Goal: Task Accomplishment & Management: Manage account settings

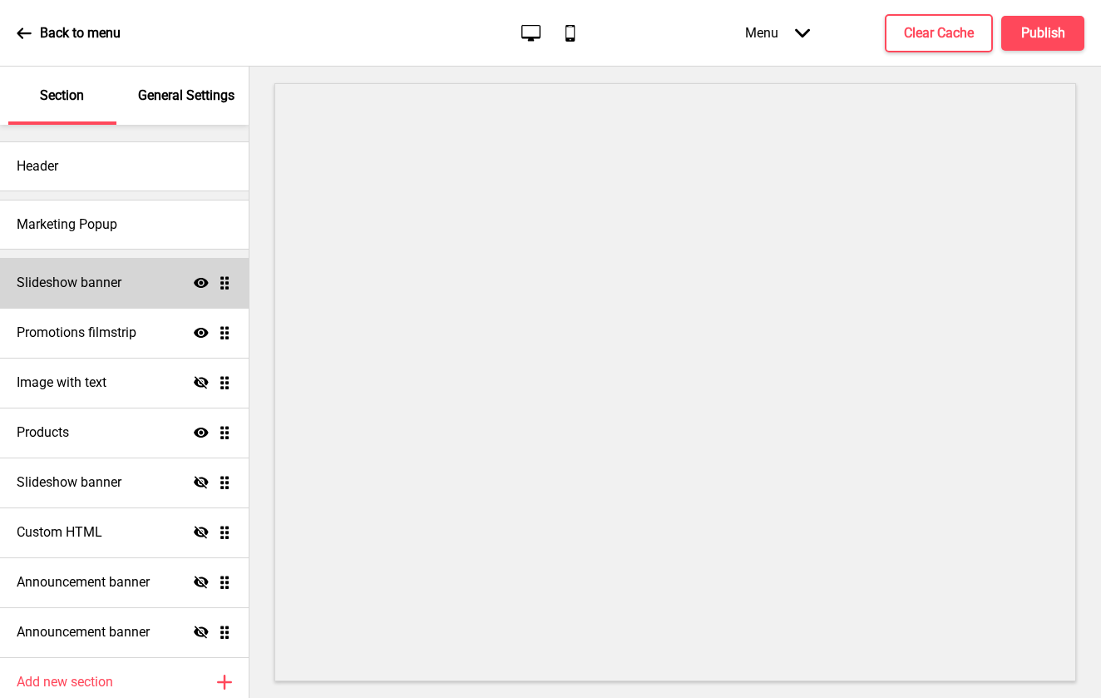
click at [136, 287] on div "Slideshow banner Show Drag" at bounding box center [124, 283] width 249 height 50
select select "10000"
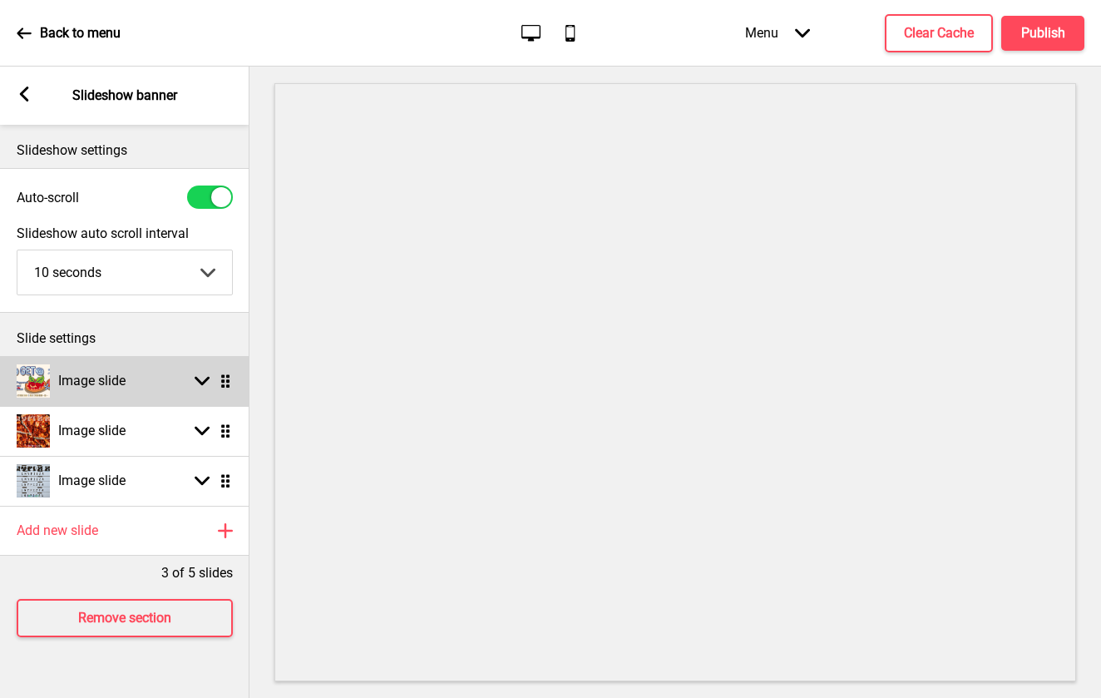
click at [168, 382] on div "Image slide Arrow down Drag" at bounding box center [124, 381] width 249 height 50
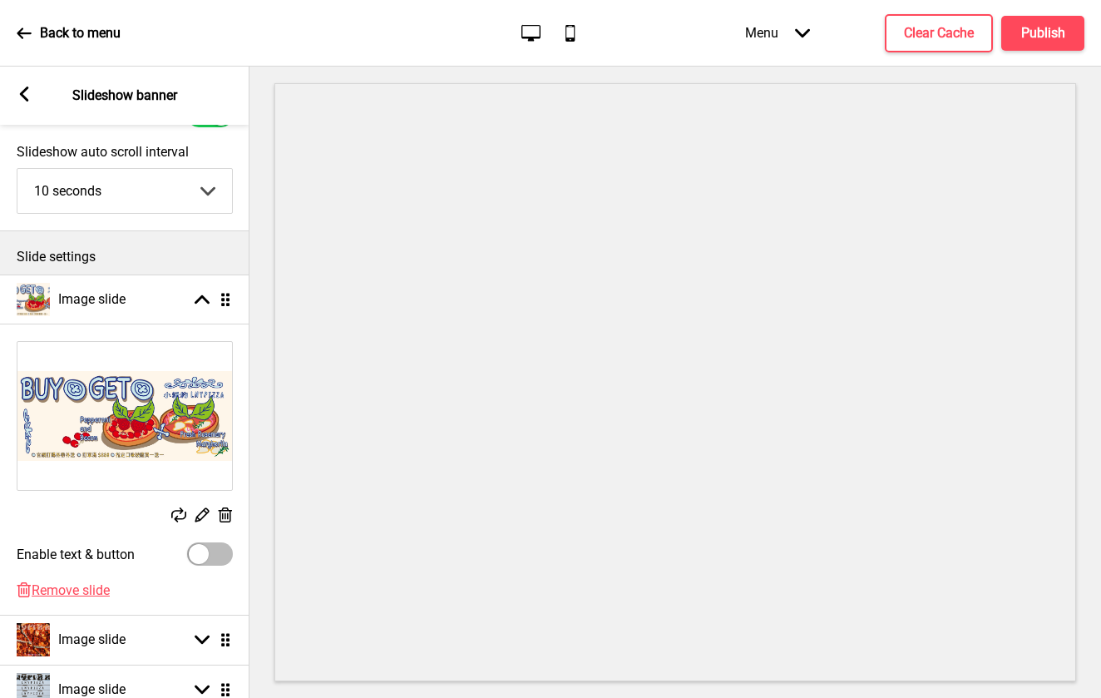
scroll to position [80, 0]
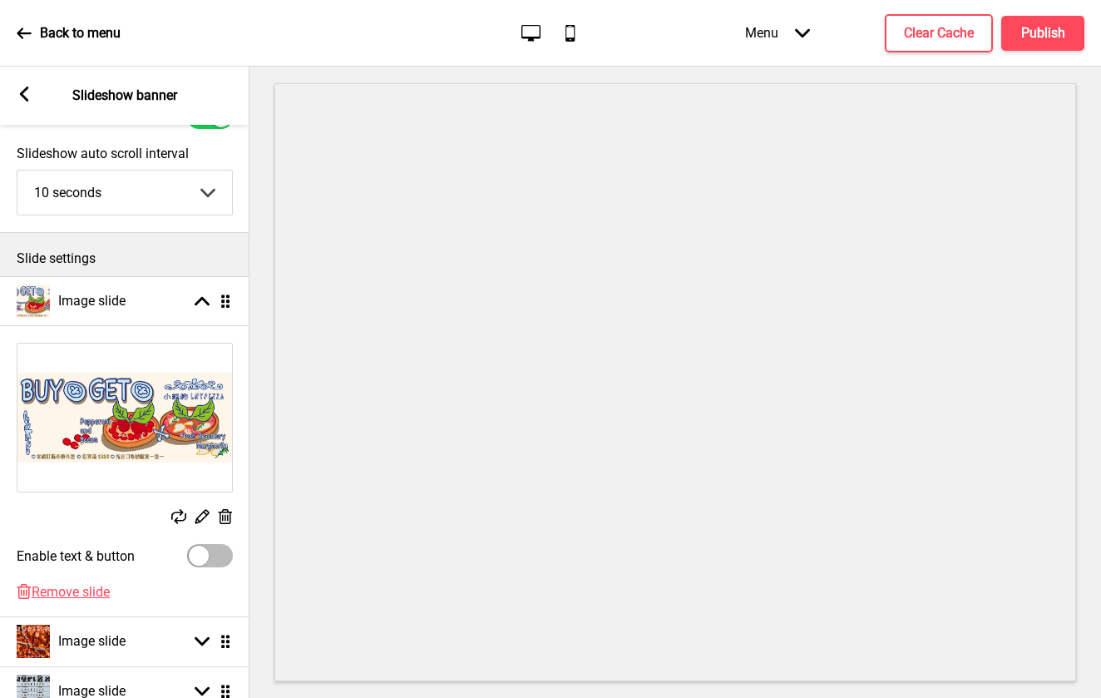
click at [203, 555] on div at bounding box center [199, 556] width 20 height 20
checkbox input "true"
select select "right"
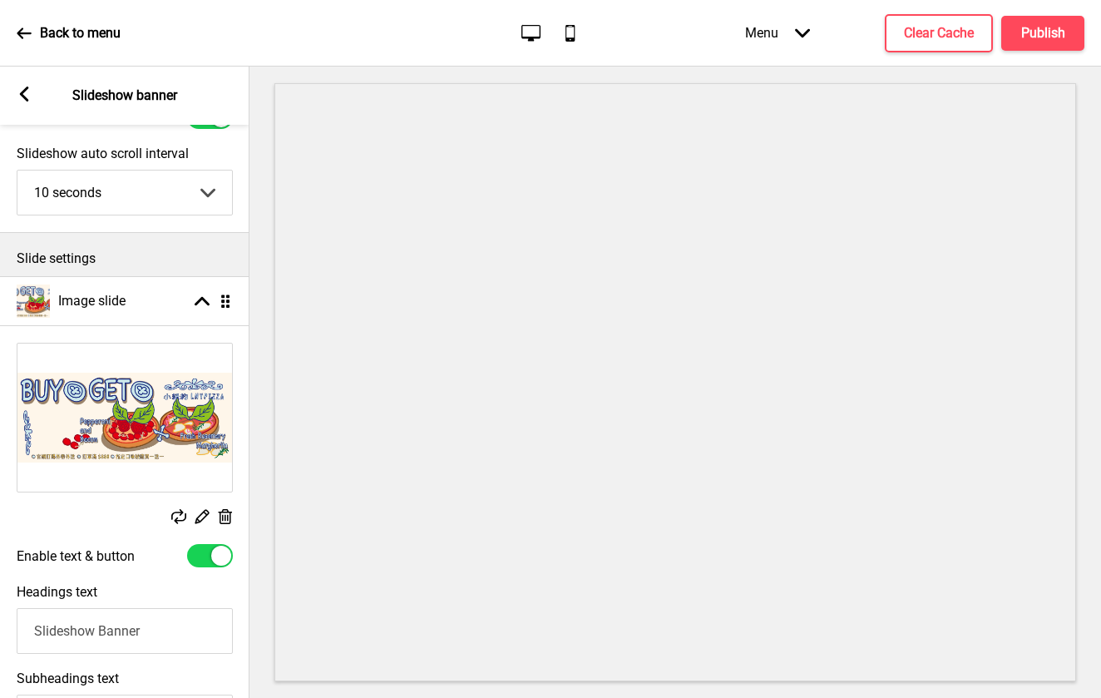
click at [215, 556] on div at bounding box center [221, 556] width 20 height 20
checkbox input "false"
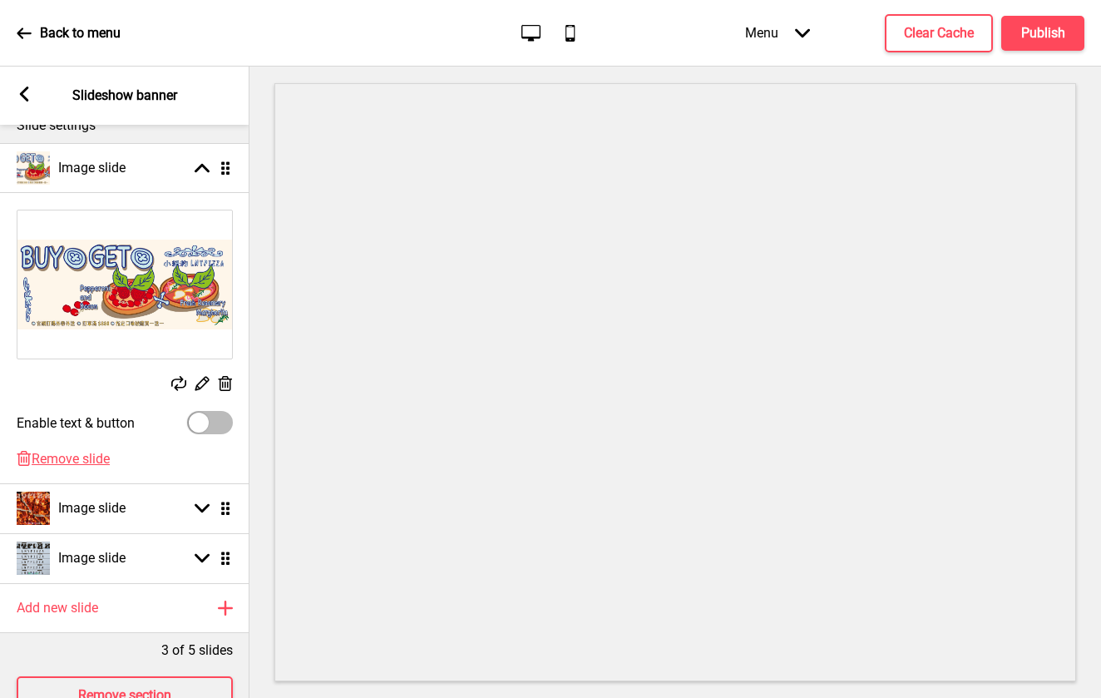
scroll to position [208, 0]
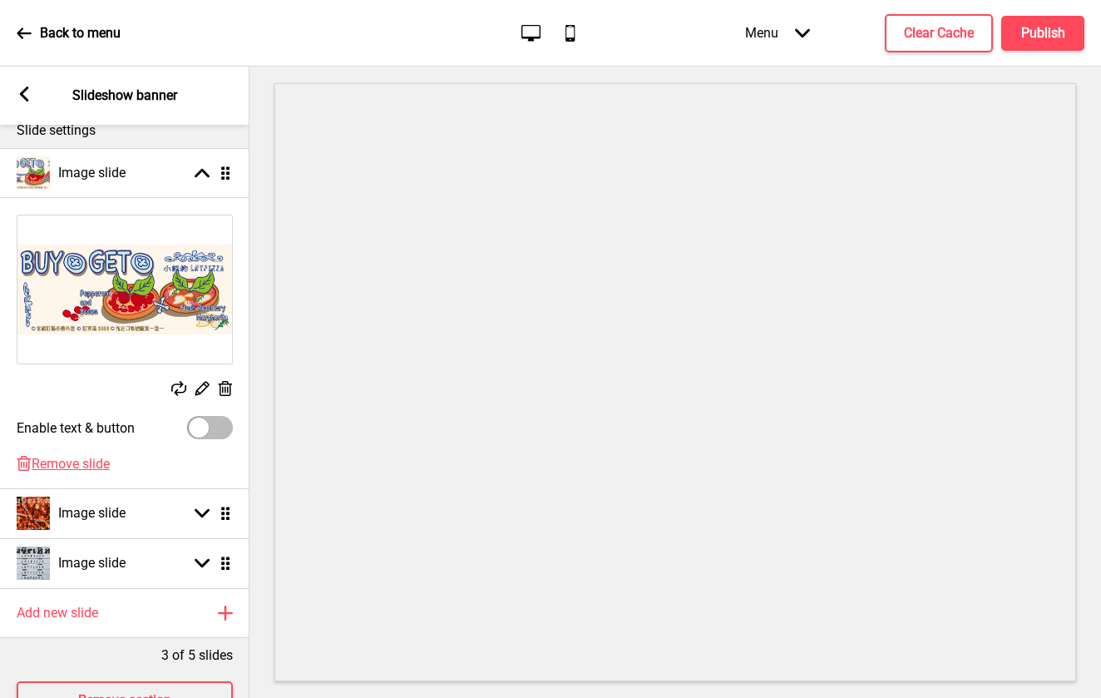
click at [201, 387] on icon at bounding box center [202, 389] width 14 height 14
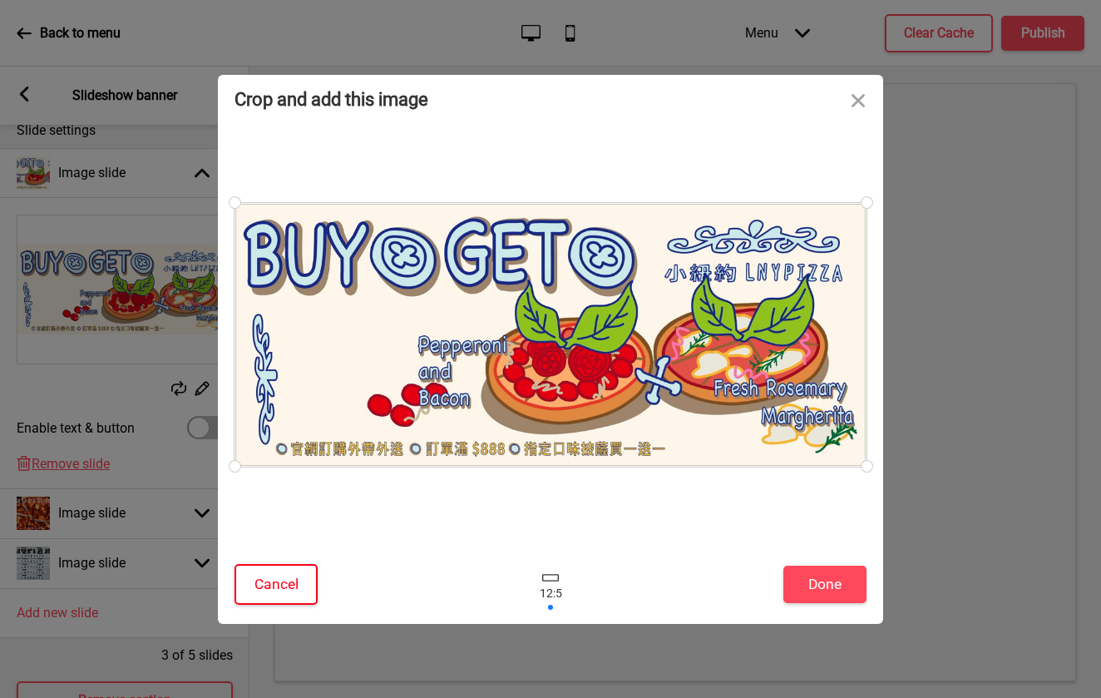
click at [289, 585] on button "Cancel" at bounding box center [276, 584] width 83 height 41
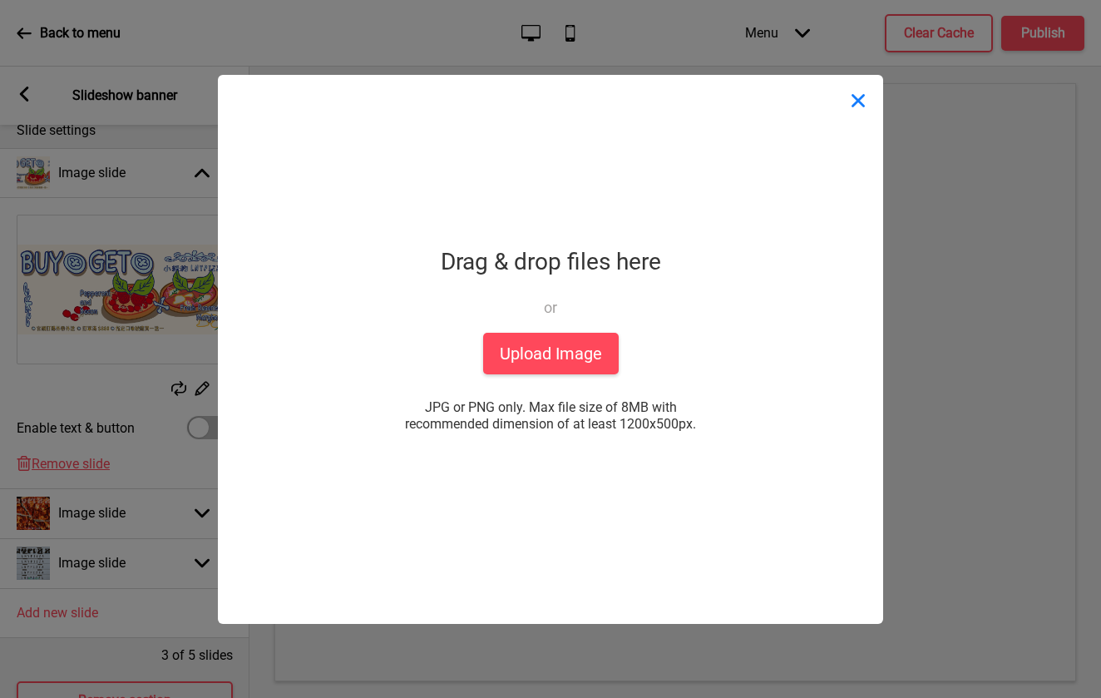
click at [857, 102] on button "Close" at bounding box center [858, 100] width 50 height 50
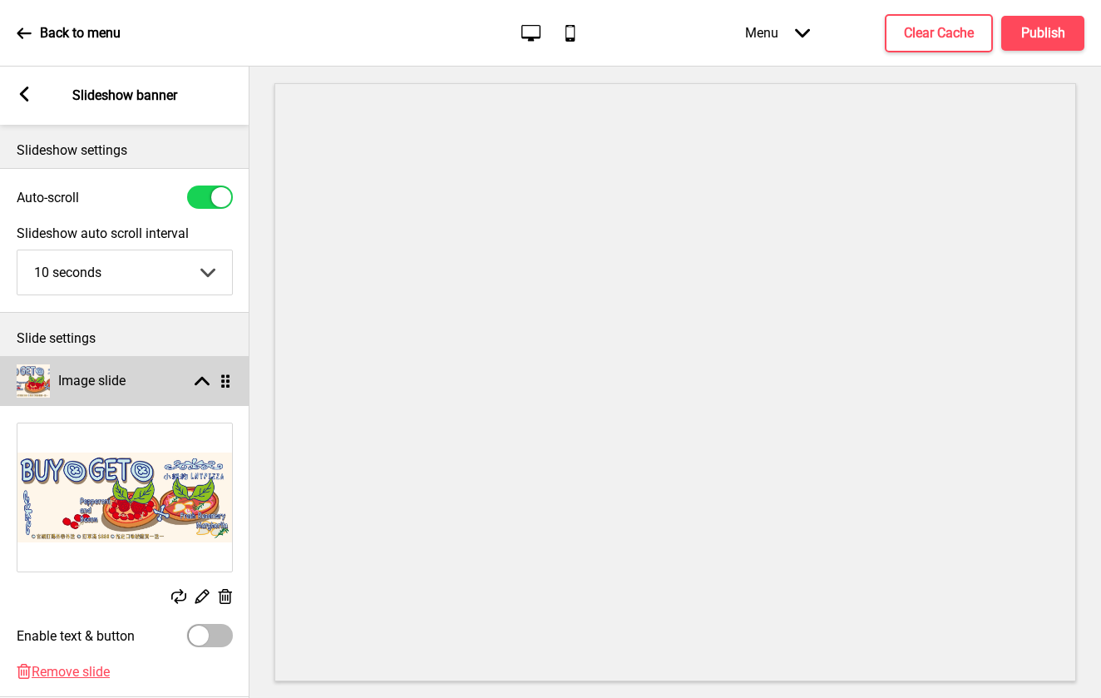
scroll to position [0, 0]
click at [141, 378] on div "Image slide Arrow up Drag" at bounding box center [124, 381] width 249 height 50
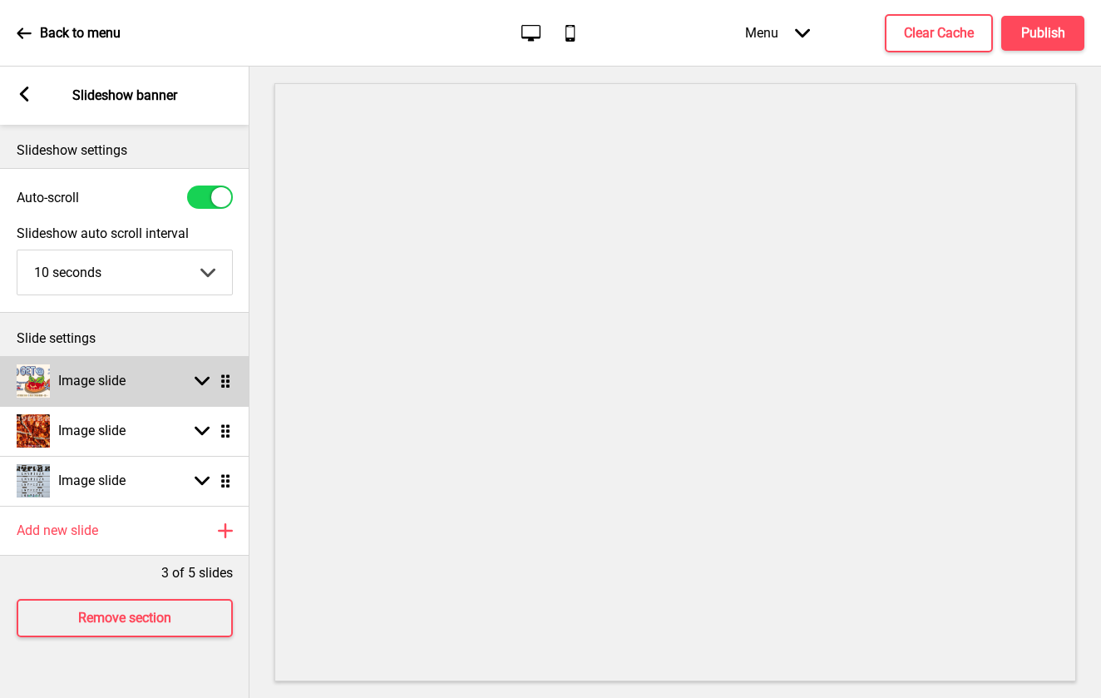
click at [115, 375] on h4 "Image slide" at bounding box center [91, 381] width 67 height 18
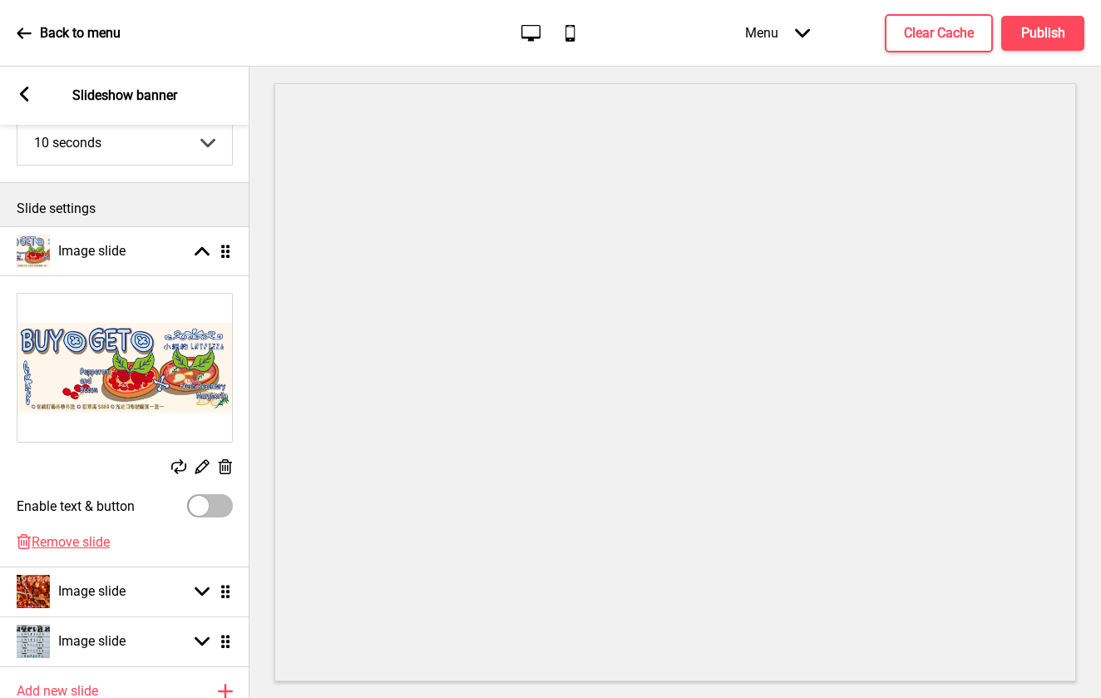
scroll to position [54, 0]
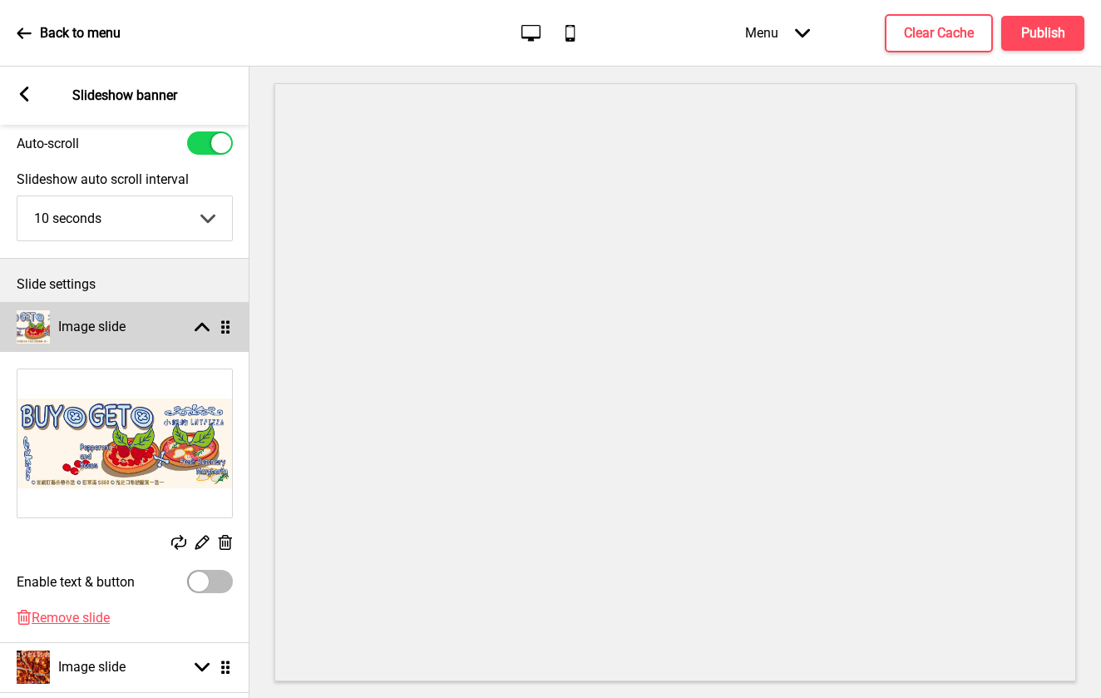
click at [225, 323] on ul "Image slide Arrow up Drag Replace Edit Delete Enable text & button Delete Remov…" at bounding box center [124, 522] width 249 height 440
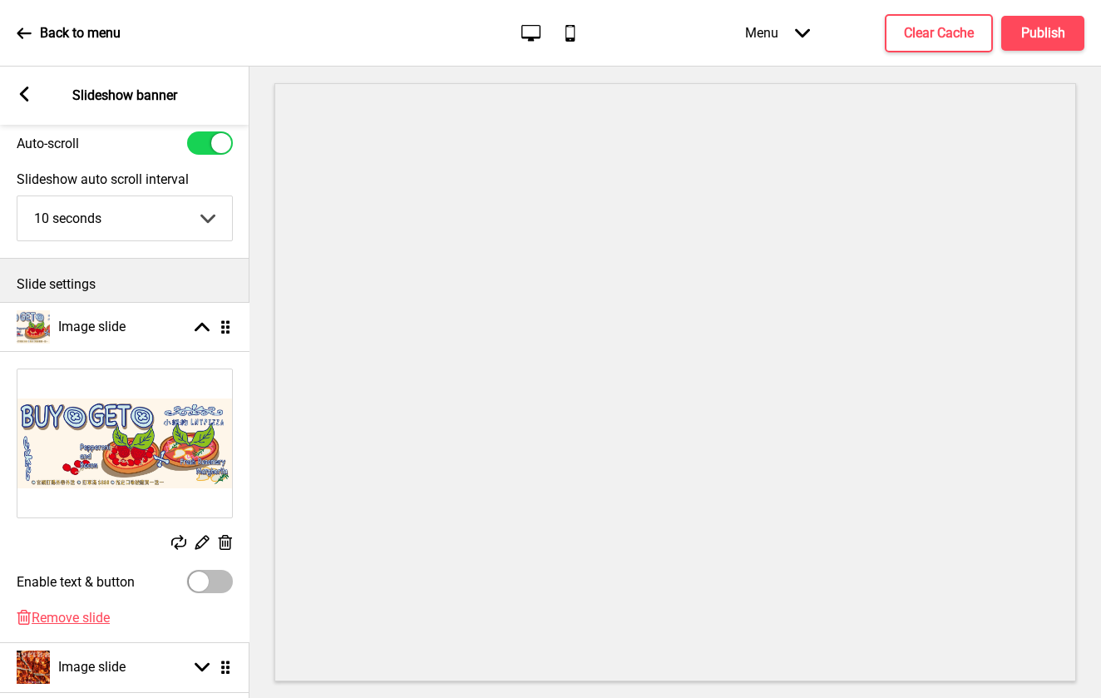
click at [228, 332] on icon at bounding box center [225, 326] width 8 height 13
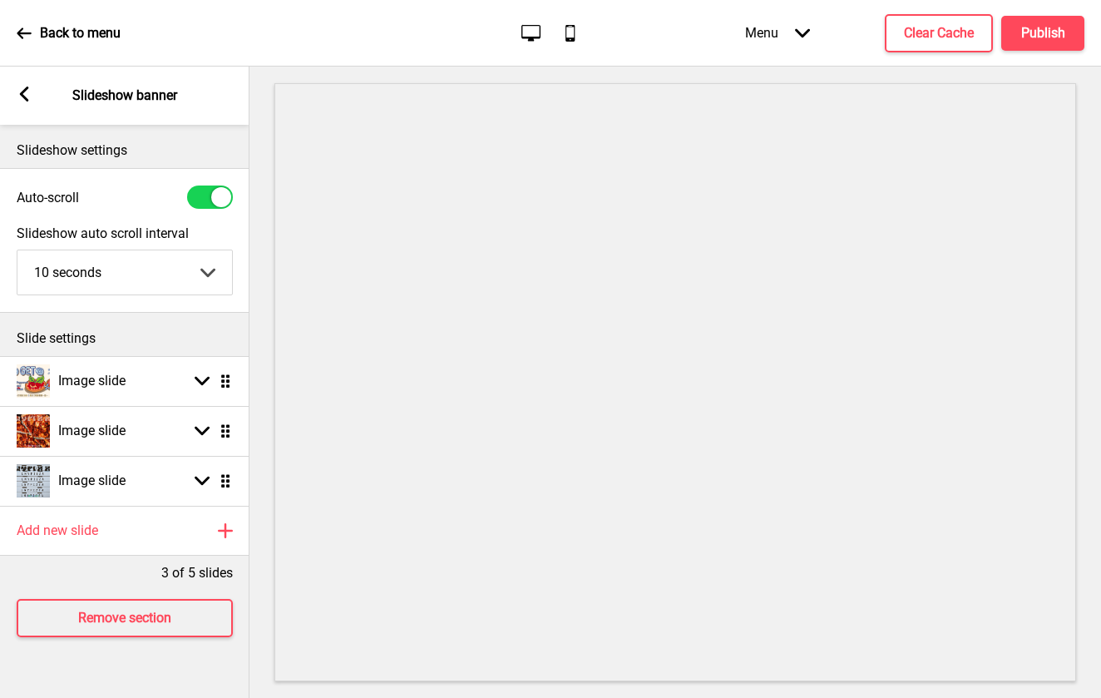
scroll to position [0, 0]
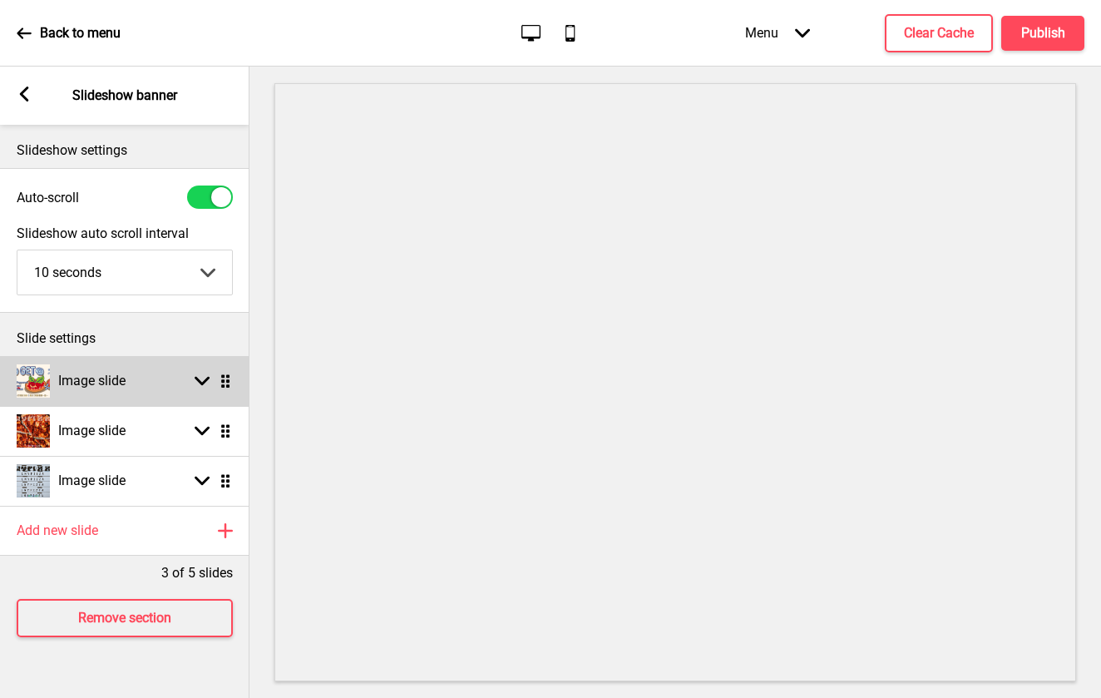
click at [197, 384] on rect at bounding box center [202, 380] width 15 height 15
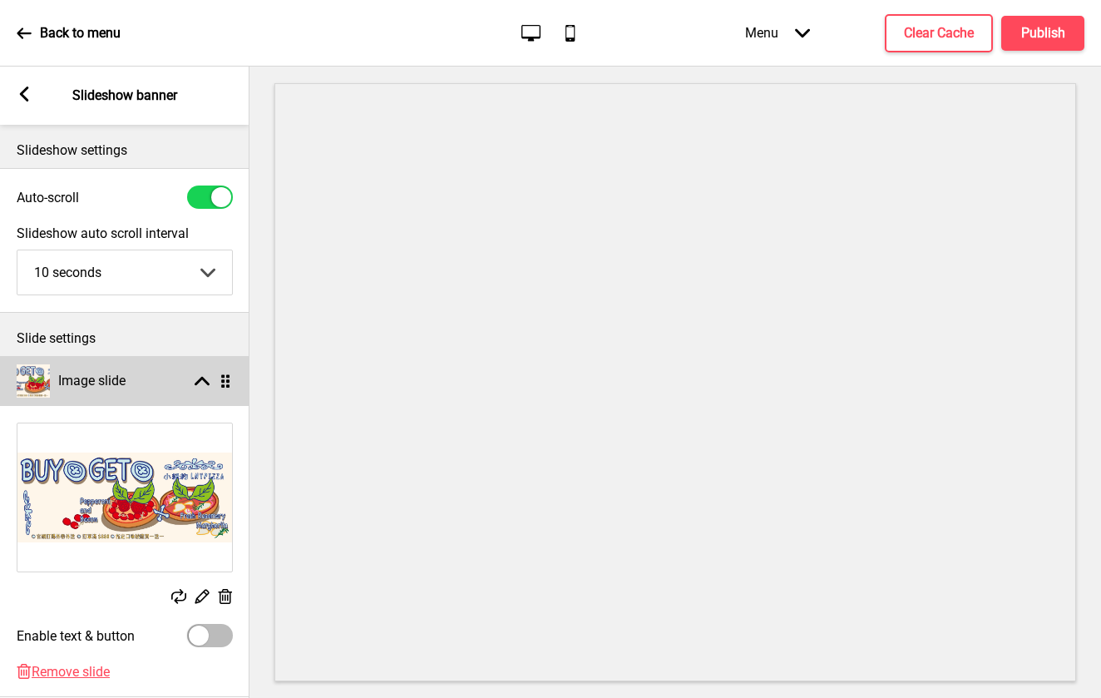
click at [205, 383] on rect at bounding box center [202, 380] width 15 height 15
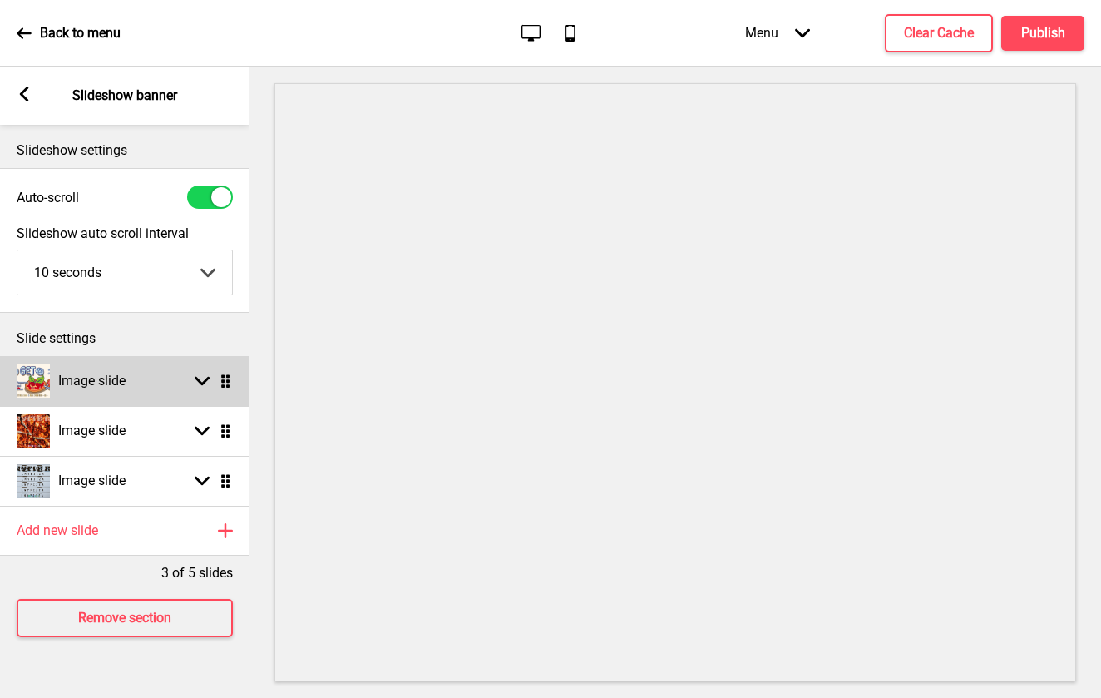
click at [193, 383] on div "Arrow down Drag" at bounding box center [209, 380] width 47 height 15
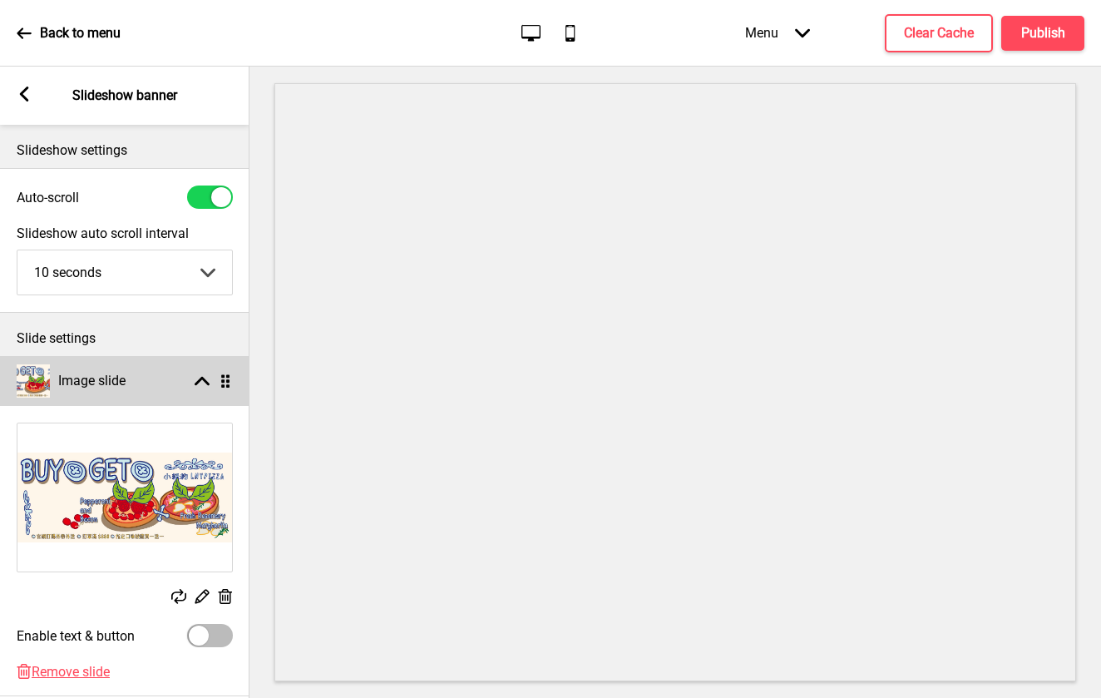
click at [195, 374] on rect at bounding box center [202, 380] width 15 height 15
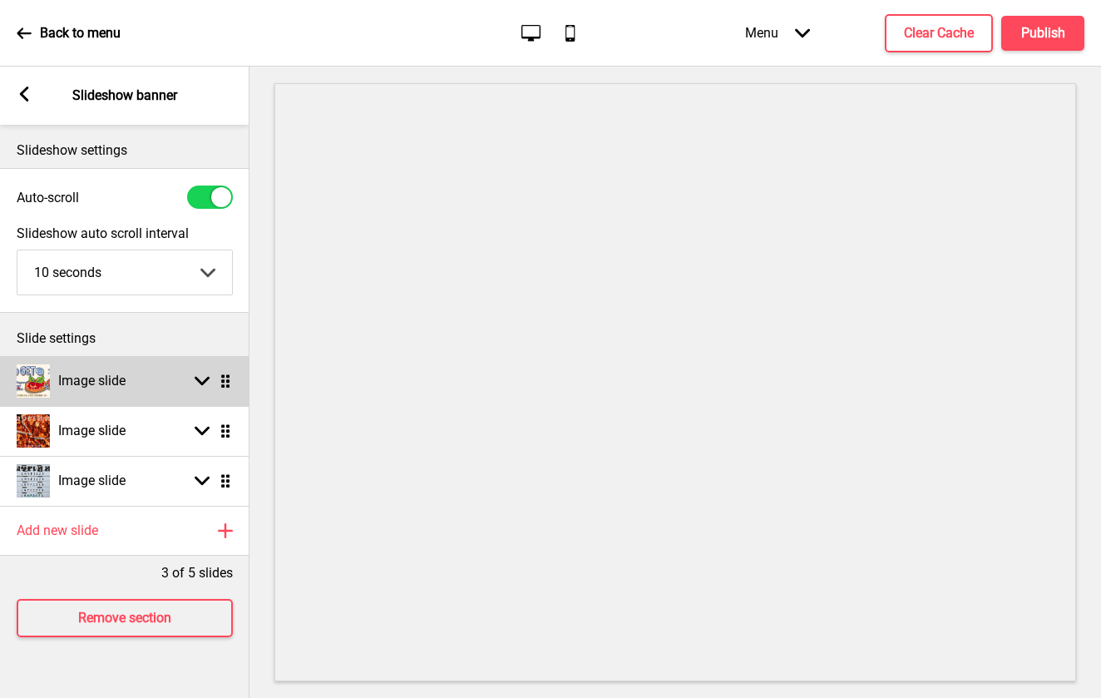
click at [205, 381] on icon at bounding box center [202, 381] width 15 height 9
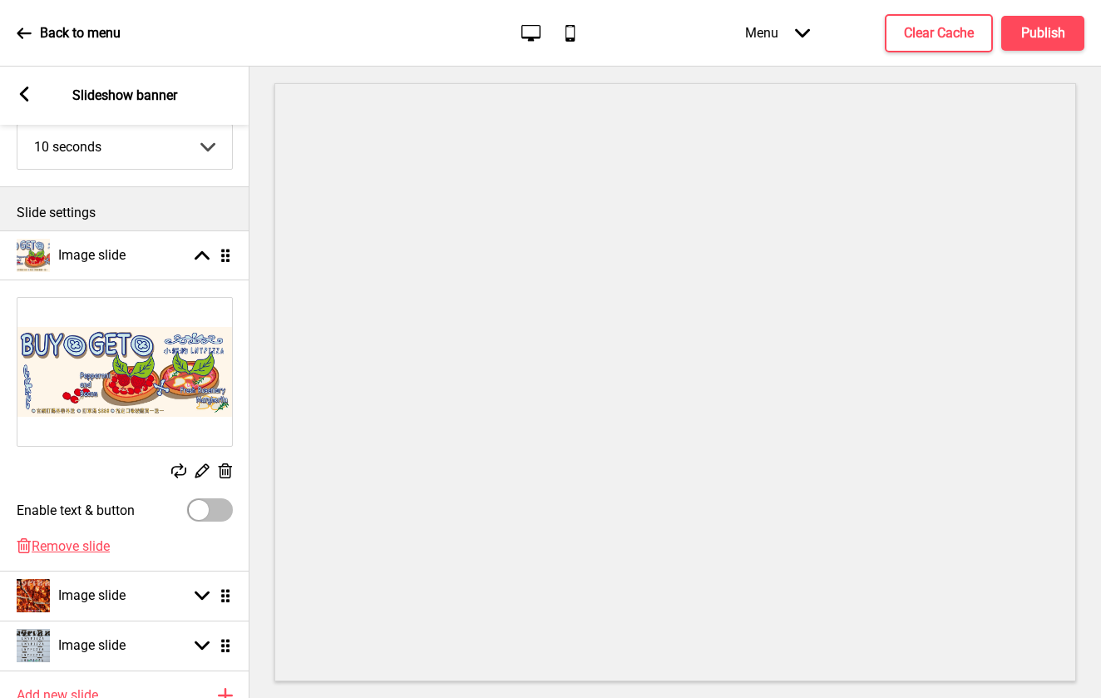
scroll to position [152, 0]
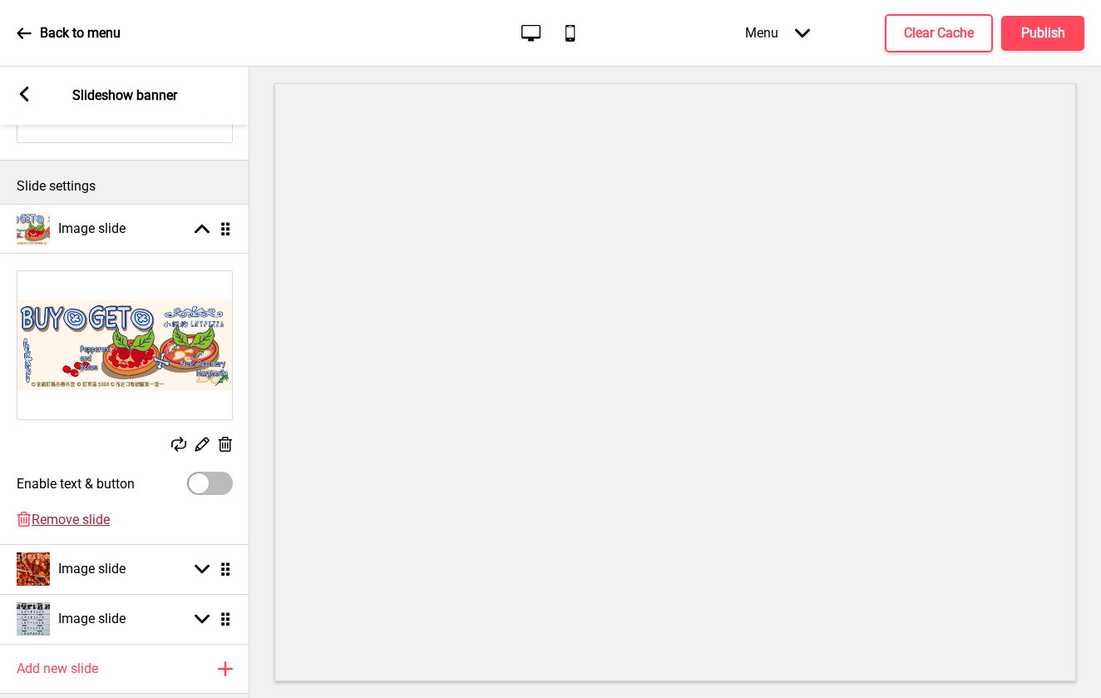
click at [57, 516] on span "Remove slide" at bounding box center [71, 519] width 78 height 16
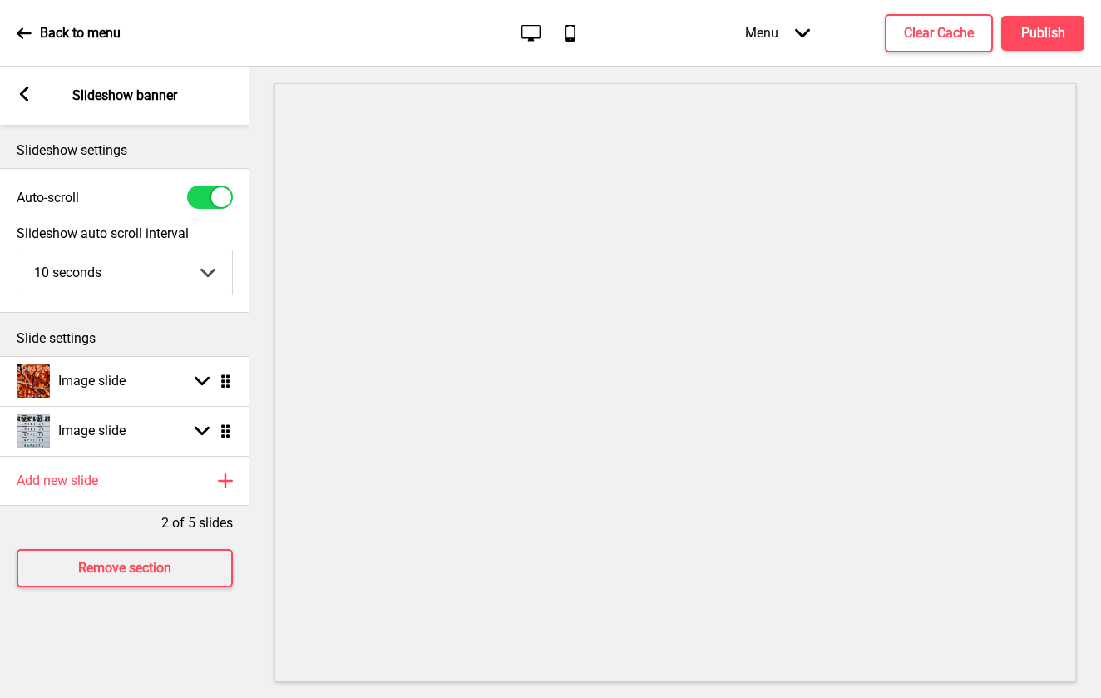
scroll to position [0, 0]
click at [1044, 27] on h4 "Publish" at bounding box center [1043, 33] width 44 height 18
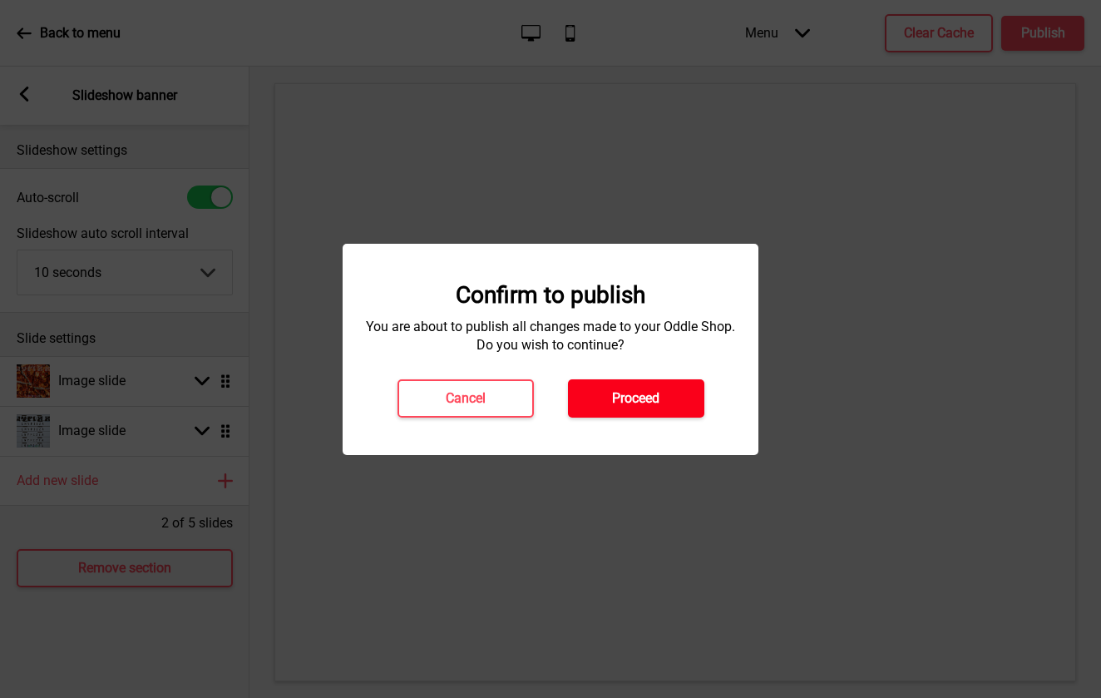
click at [635, 403] on h4 "Proceed" at bounding box center [635, 398] width 47 height 18
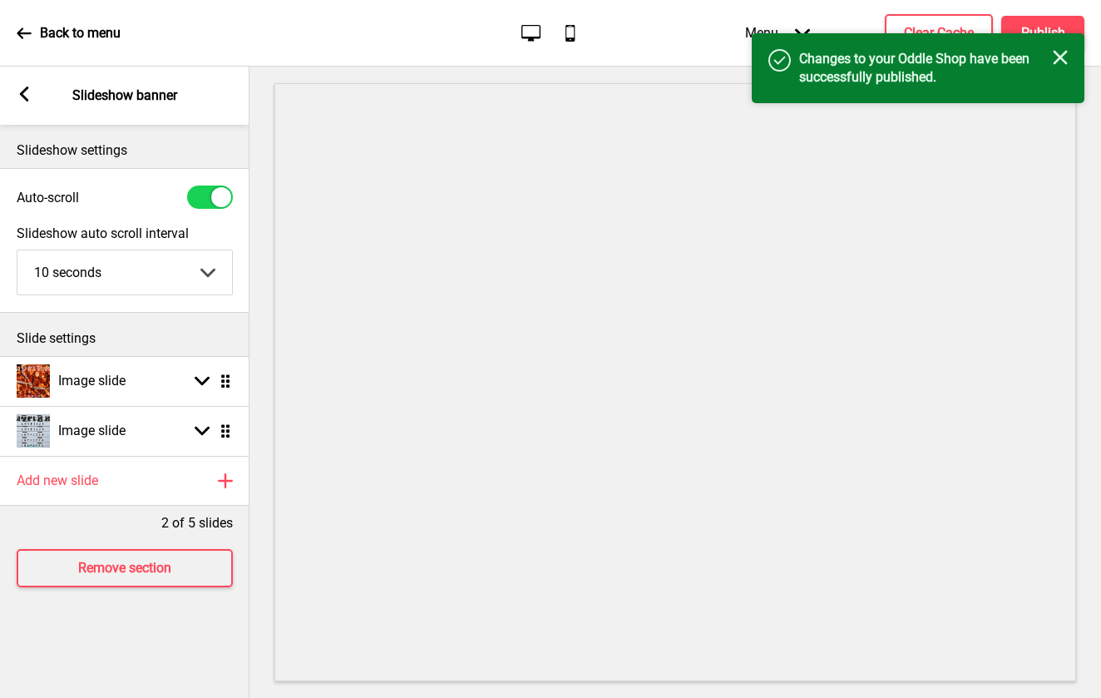
click at [21, 91] on rect at bounding box center [24, 93] width 15 height 15
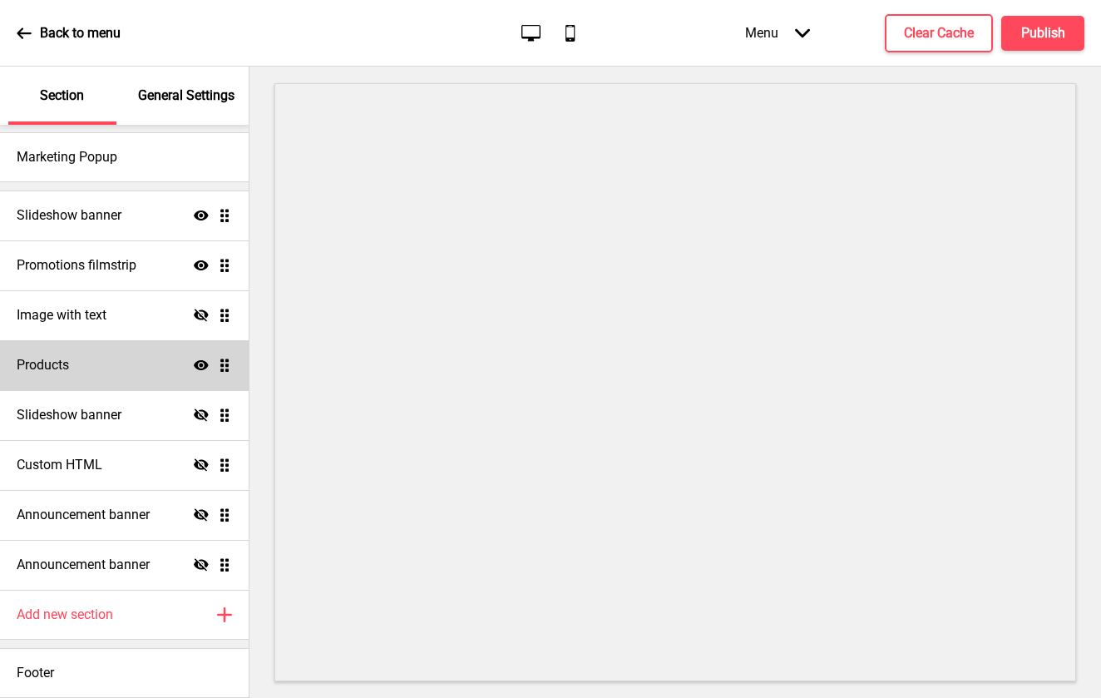
click at [125, 356] on div "Products Show Drag" at bounding box center [124, 365] width 249 height 50
select select "side"
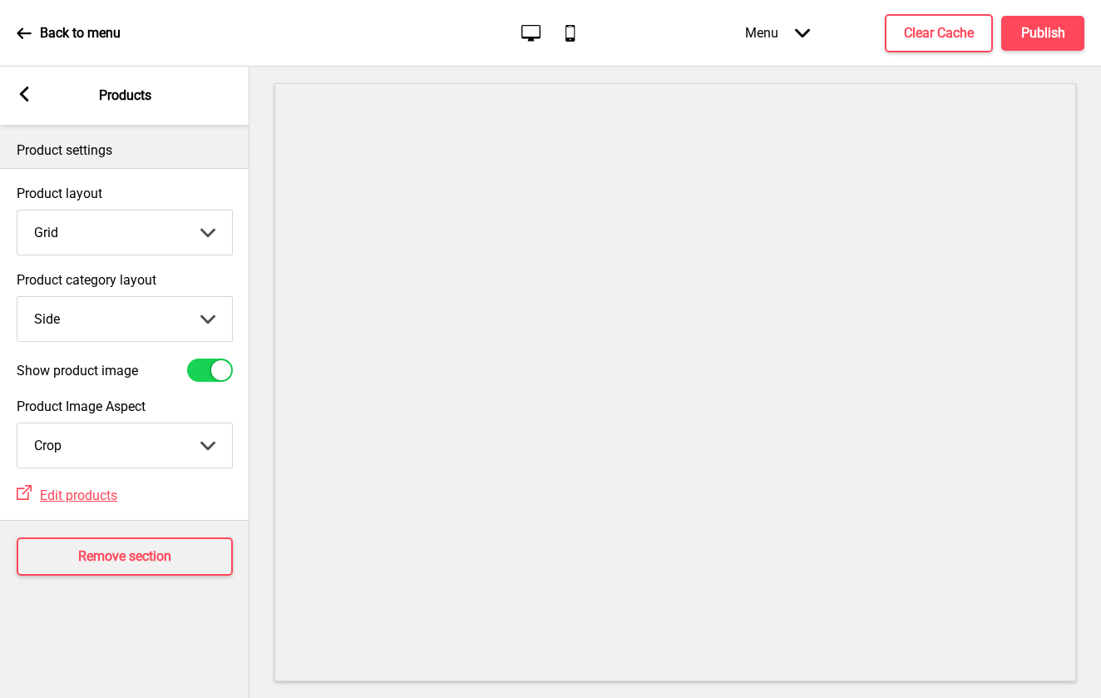
click at [13, 89] on div "Arrow left Products" at bounding box center [124, 96] width 249 height 58
click at [22, 90] on rect at bounding box center [24, 93] width 15 height 15
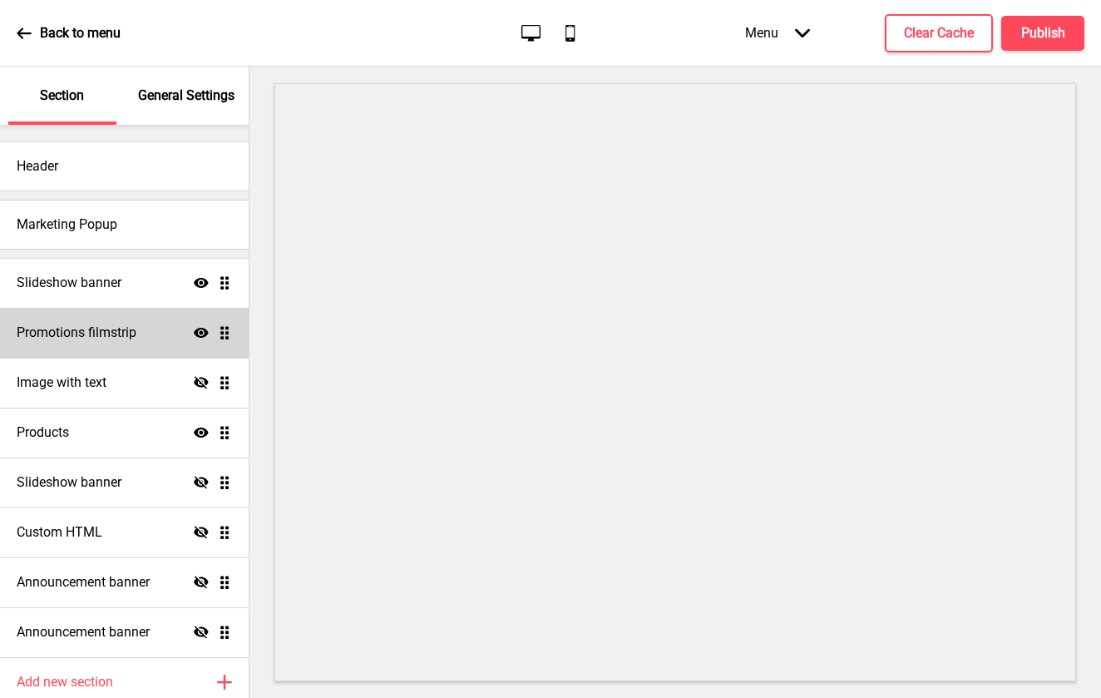
click at [124, 338] on h4 "Promotions filmstrip" at bounding box center [77, 333] width 120 height 18
select select "center"
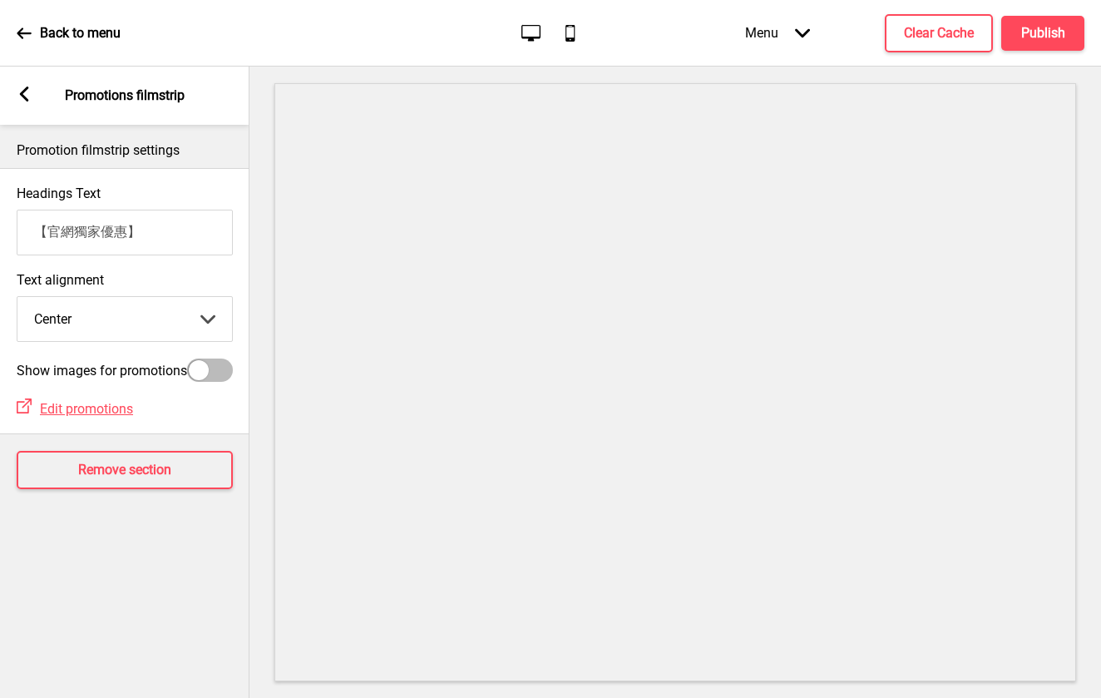
click at [158, 241] on input "【官網獨家優惠】" at bounding box center [125, 233] width 216 height 46
drag, startPoint x: 160, startPoint y: 230, endPoint x: 126, endPoint y: 290, distance: 68.9
click at [126, 309] on div "Headings Text 【官網獨家優惠】 Text alignment Center Left Center Right Arrow down Show …" at bounding box center [124, 301] width 249 height 266
click at [23, 95] on g at bounding box center [24, 93] width 15 height 15
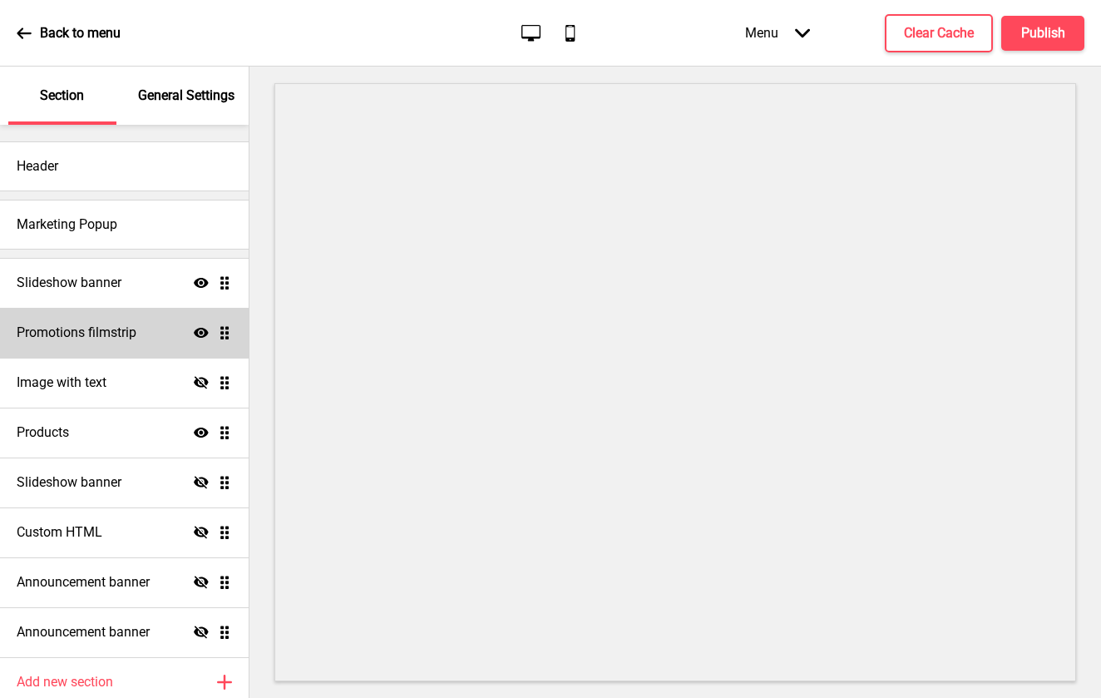
click at [123, 319] on div "Promotions filmstrip Show Drag" at bounding box center [124, 333] width 249 height 50
select select "center"
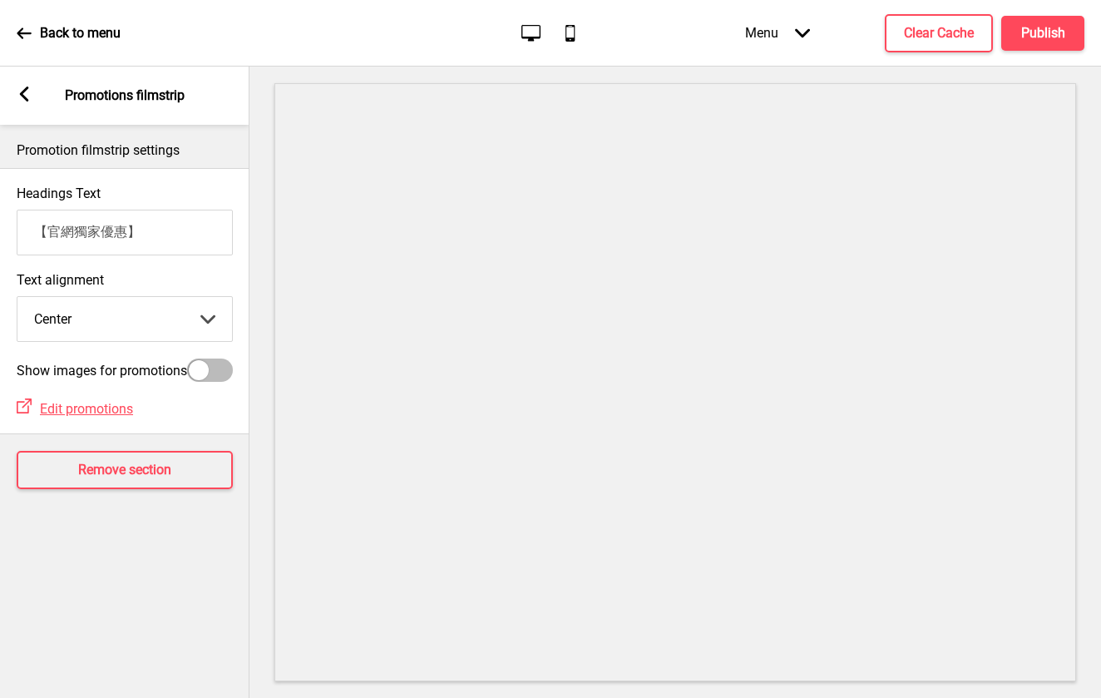
click at [33, 98] on div "Arrow left Promotions filmstrip" at bounding box center [124, 96] width 249 height 58
click at [27, 89] on icon at bounding box center [24, 93] width 9 height 15
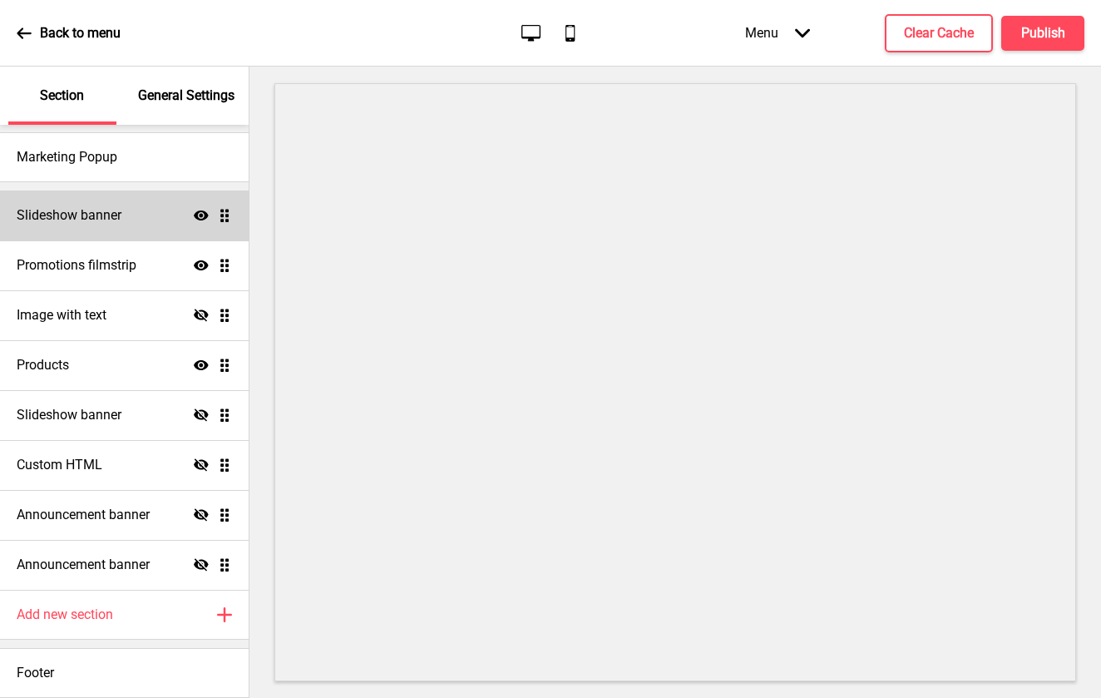
click at [135, 235] on div "Slideshow banner Show Drag" at bounding box center [124, 215] width 249 height 50
select select "10000"
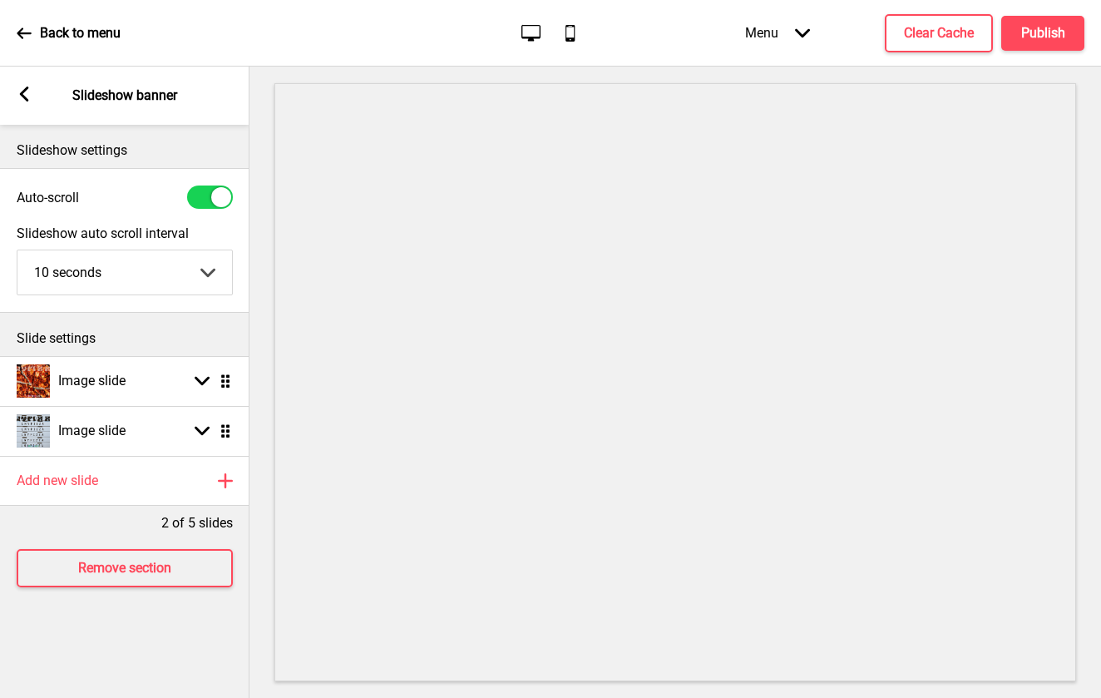
click at [27, 91] on rect at bounding box center [24, 93] width 15 height 15
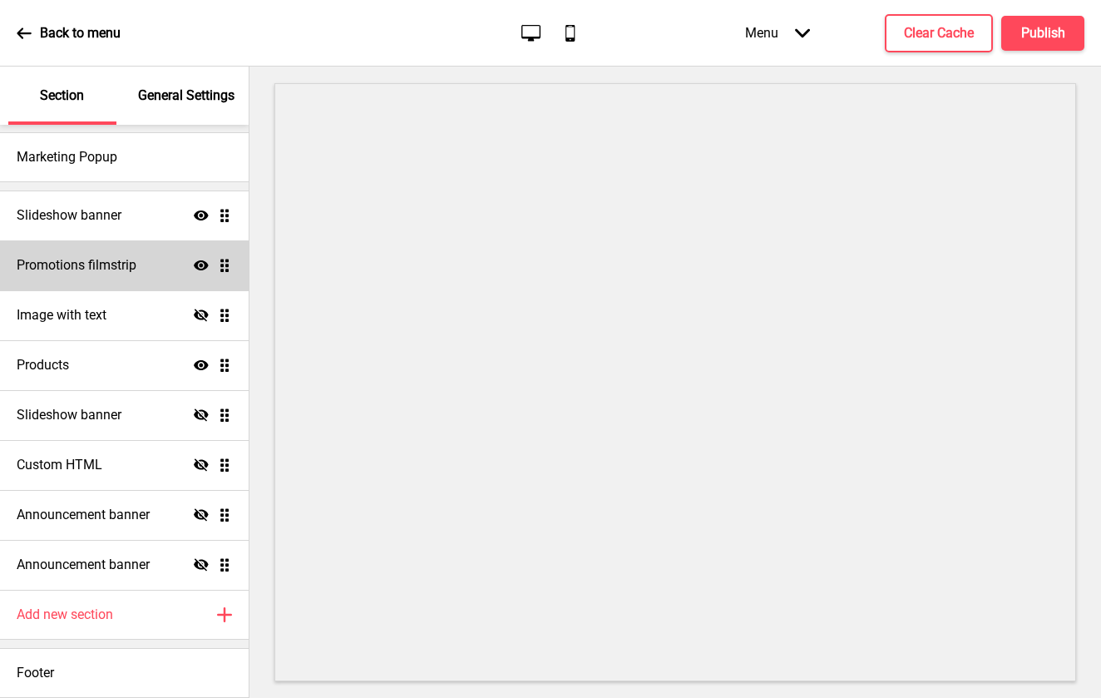
click at [115, 279] on div "Promotions filmstrip Show Drag" at bounding box center [124, 265] width 249 height 50
select select "center"
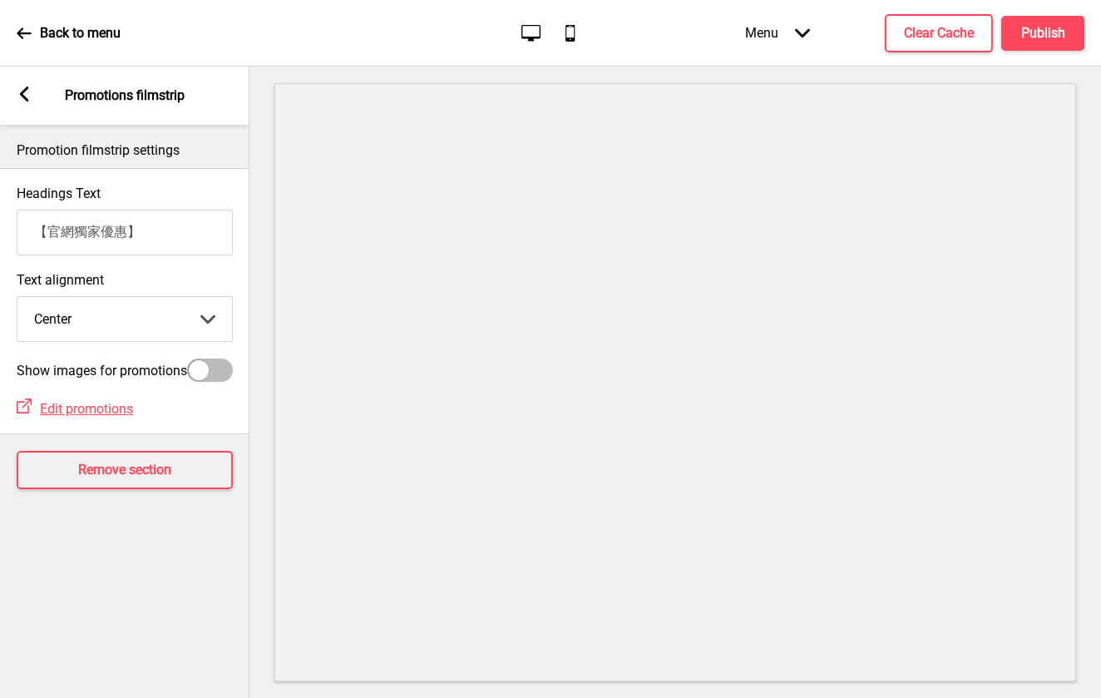
click at [32, 98] on rect at bounding box center [24, 93] width 15 height 15
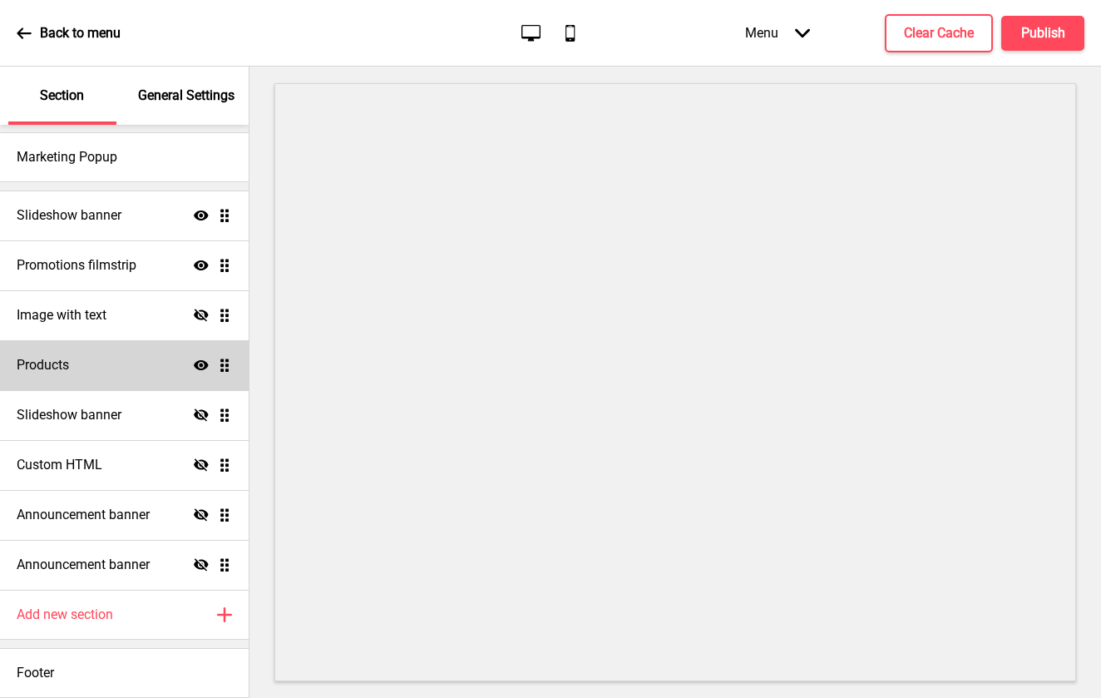
click at [121, 388] on div "Products Show Drag" at bounding box center [124, 365] width 249 height 50
select select "side"
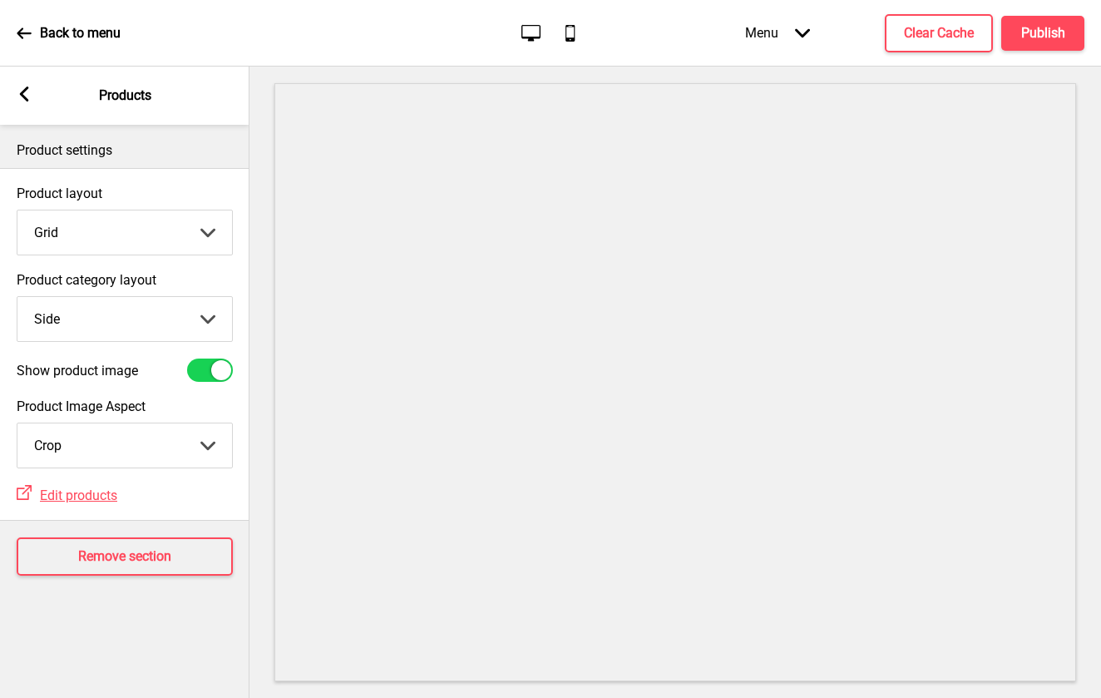
click at [25, 92] on icon at bounding box center [24, 93] width 9 height 15
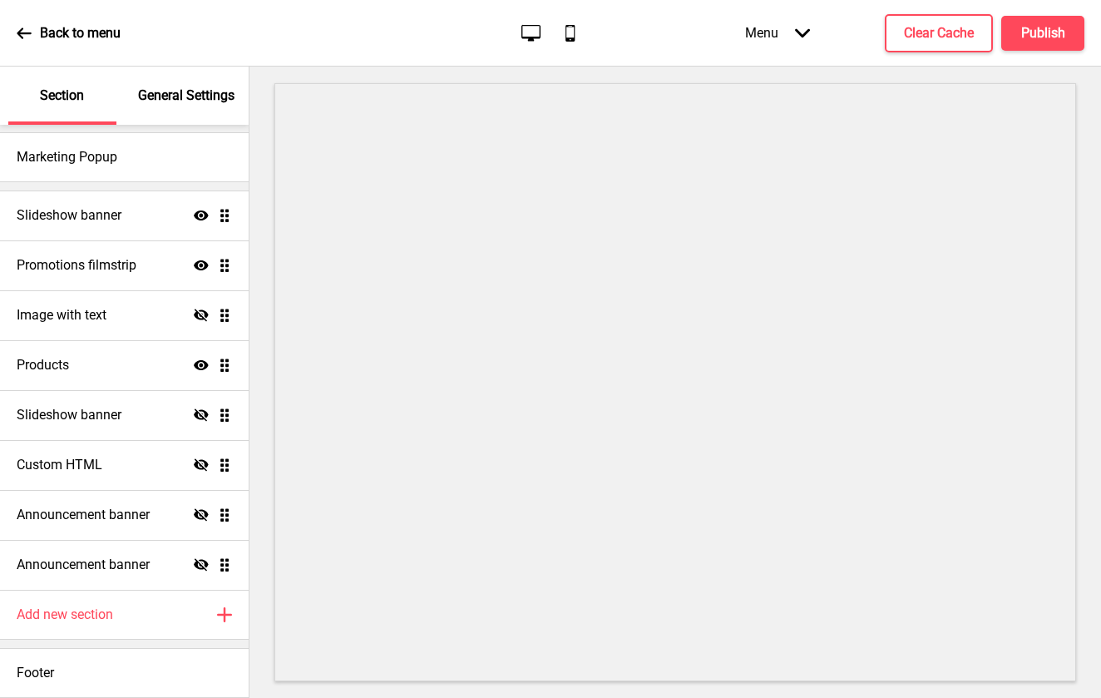
click at [18, 19] on div "Back to menu" at bounding box center [69, 33] width 104 height 45
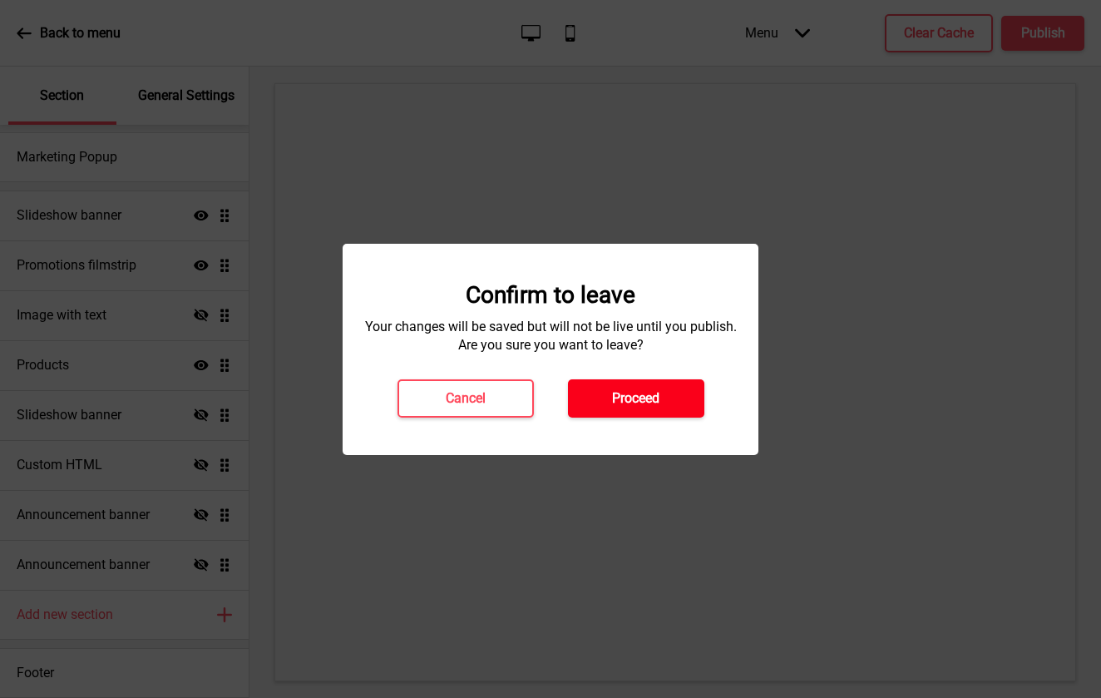
click at [616, 387] on button "Proceed" at bounding box center [636, 398] width 136 height 38
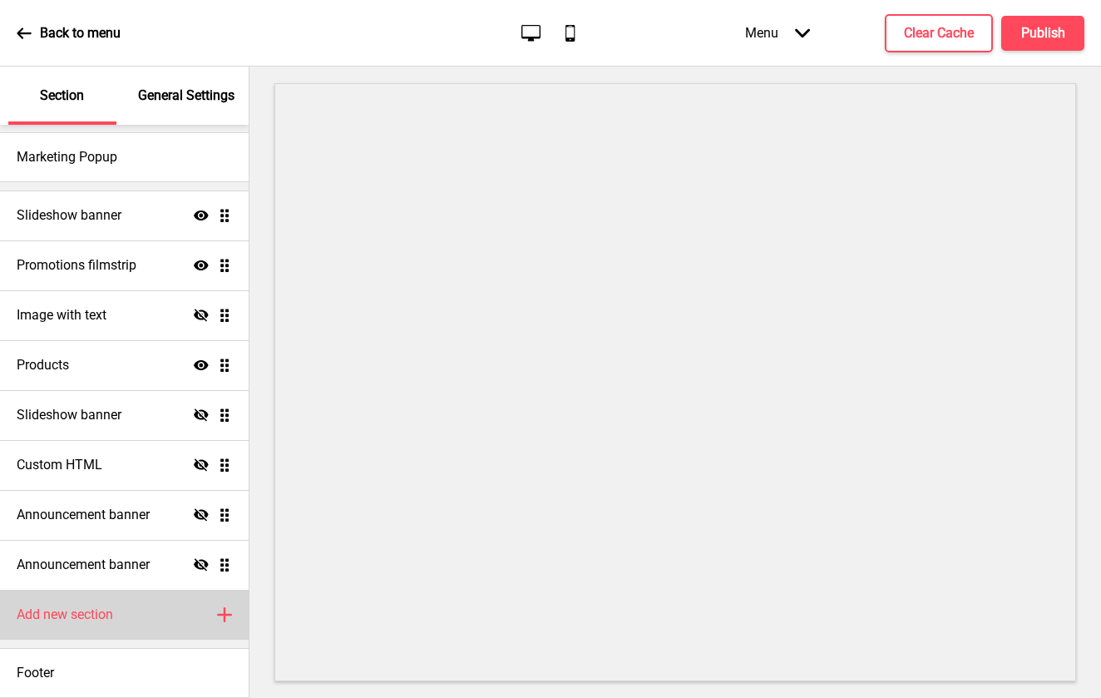
scroll to position [67, 0]
